Goal: Information Seeking & Learning: Learn about a topic

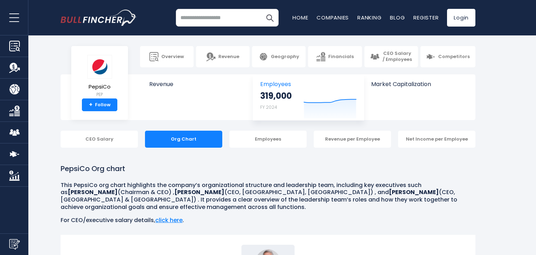
click at [272, 96] on strong "319,000" at bounding box center [276, 95] width 32 height 11
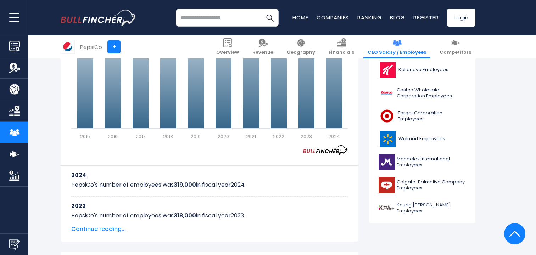
scroll to position [274, 0]
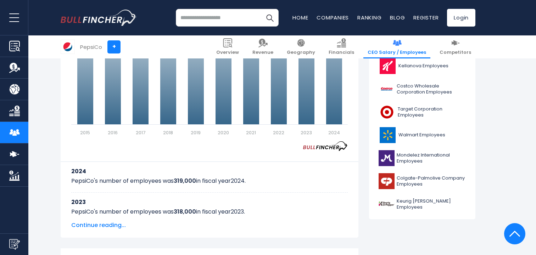
click at [323, 23] on nav "Home Companies Ranking Blog Register Login" at bounding box center [383, 18] width 183 height 18
click at [319, 19] on link "Companies" at bounding box center [333, 17] width 32 height 7
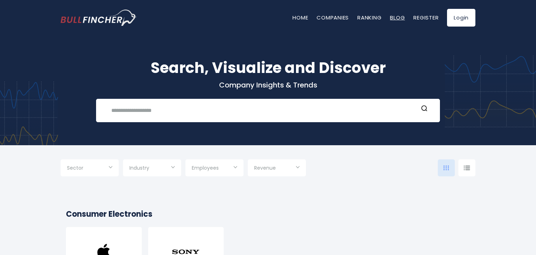
click at [402, 19] on link "Blog" at bounding box center [397, 17] width 15 height 7
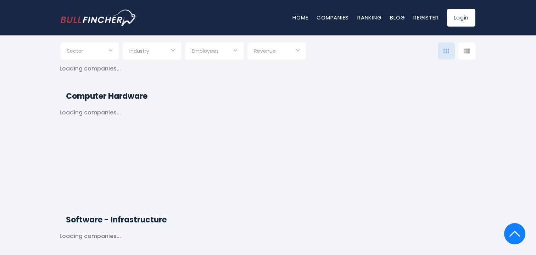
scroll to position [286, 0]
